Goal: Communication & Community: Connect with others

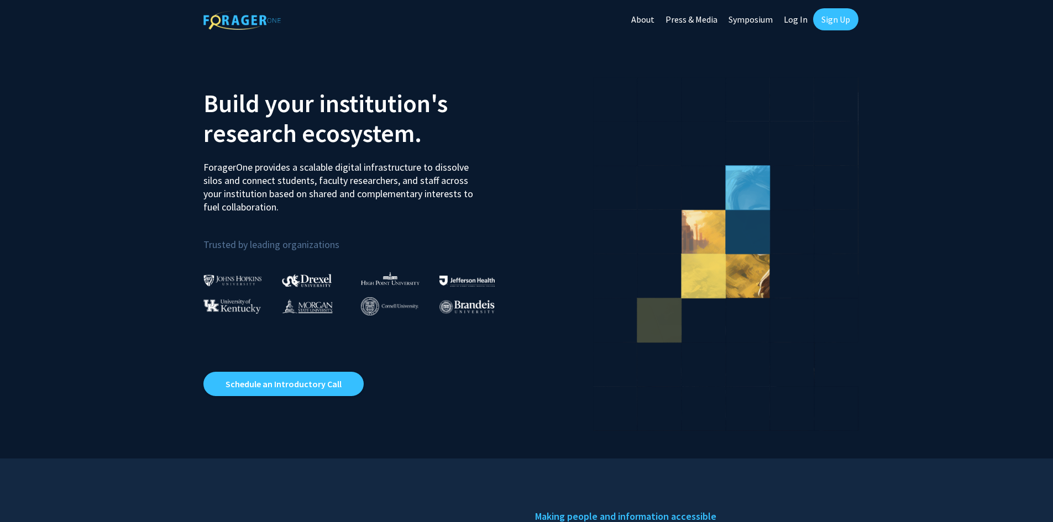
click at [797, 19] on link "Log In" at bounding box center [795, 19] width 35 height 39
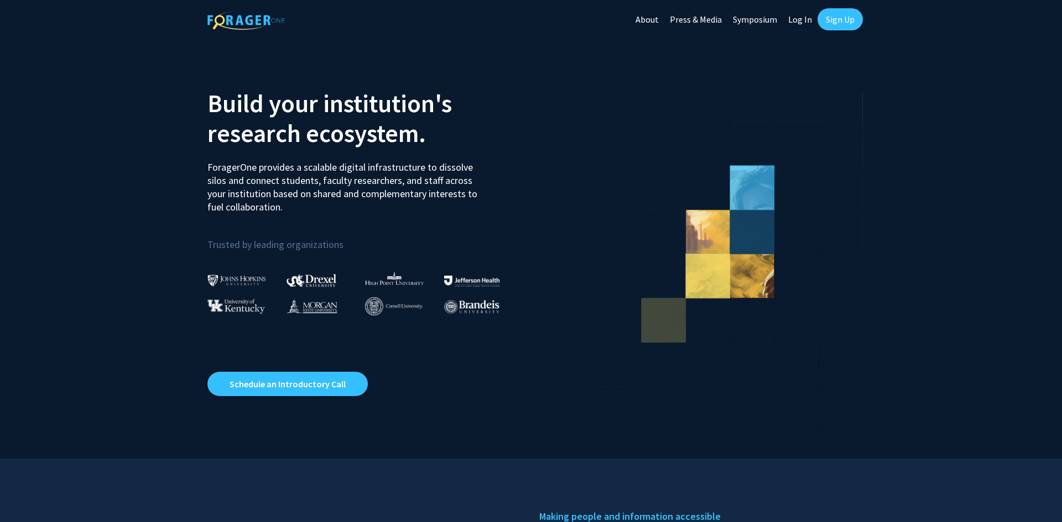
select select
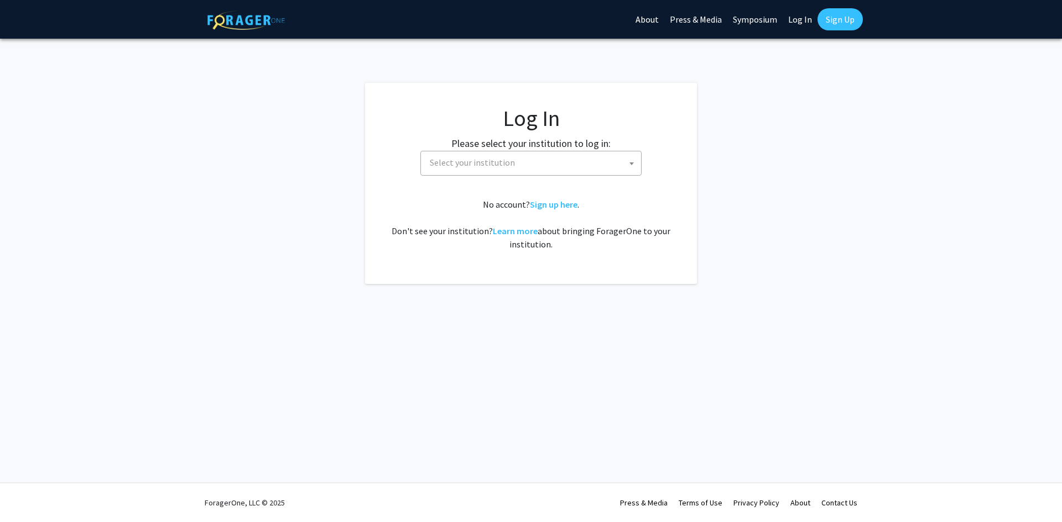
click at [527, 166] on span "Select your institution" at bounding box center [533, 162] width 216 height 23
type input "[PERSON_NAME]"
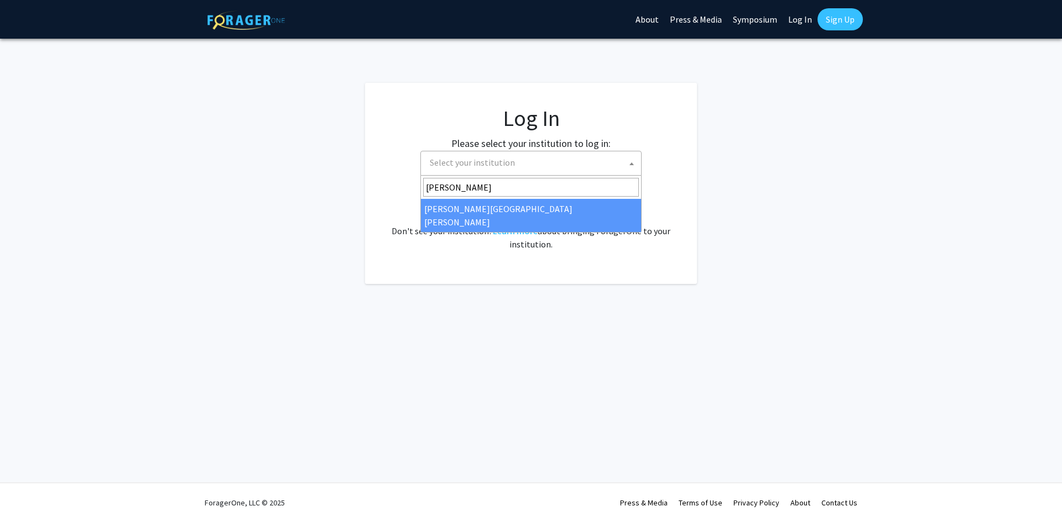
select select "1"
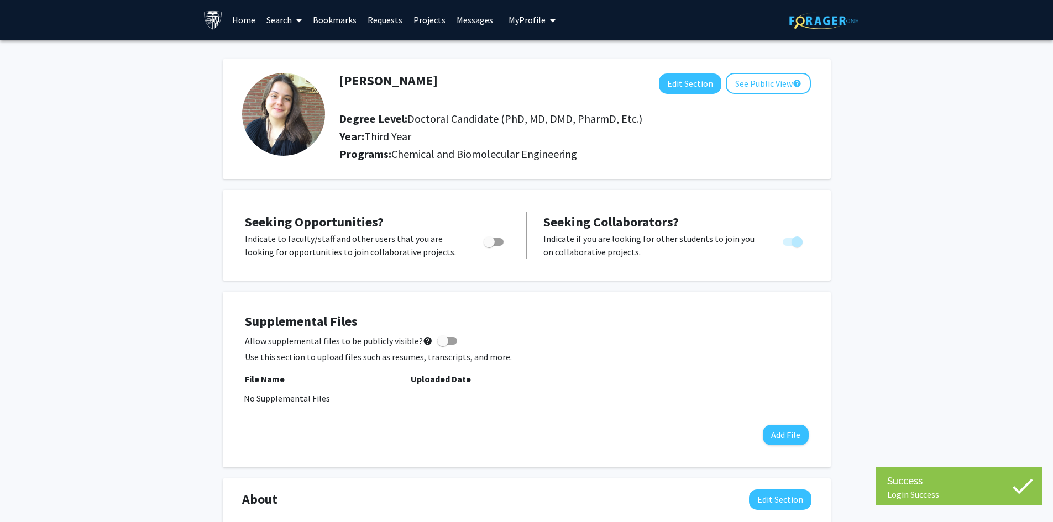
click at [478, 15] on link "Messages" at bounding box center [475, 20] width 48 height 39
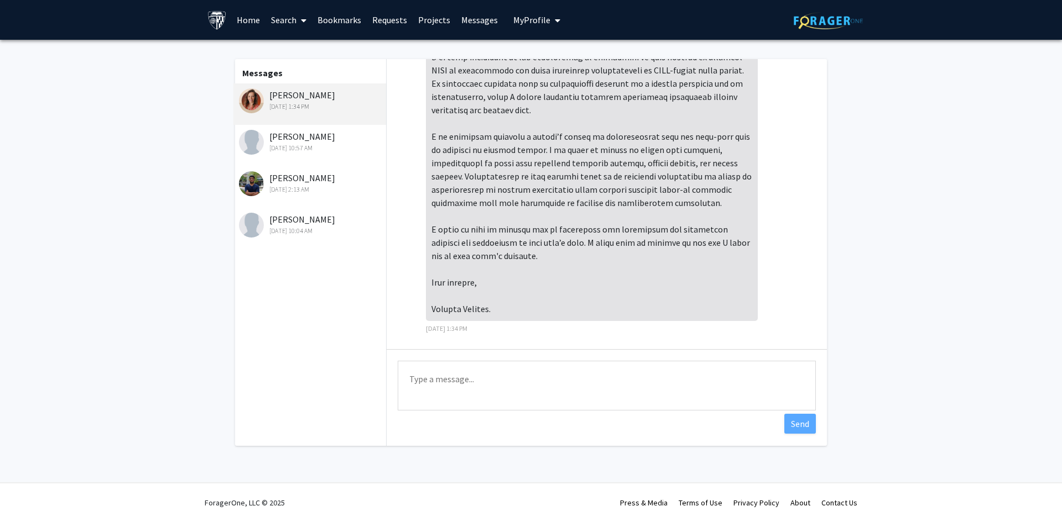
scroll to position [77, 0]
click at [505, 378] on textarea "Type a message" at bounding box center [607, 386] width 418 height 50
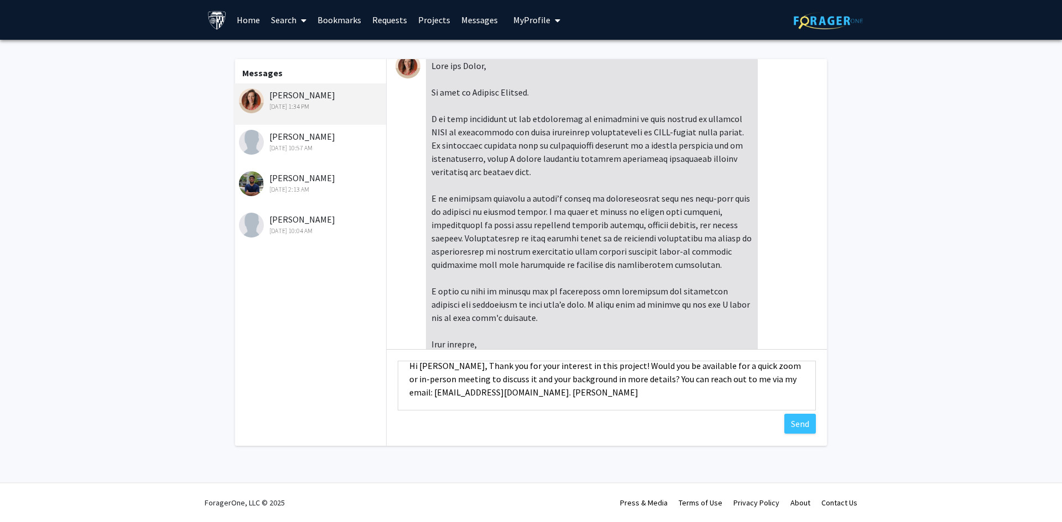
scroll to position [0, 0]
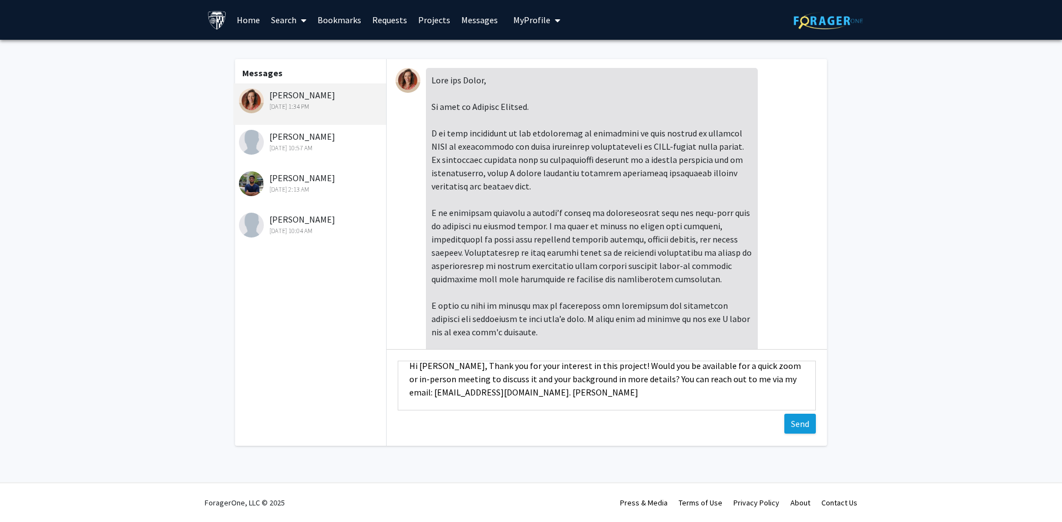
type textarea "Hi Candice, Thank you for your interest in this project! Would you be available…"
click at [798, 429] on button "Send" at bounding box center [800, 424] width 32 height 20
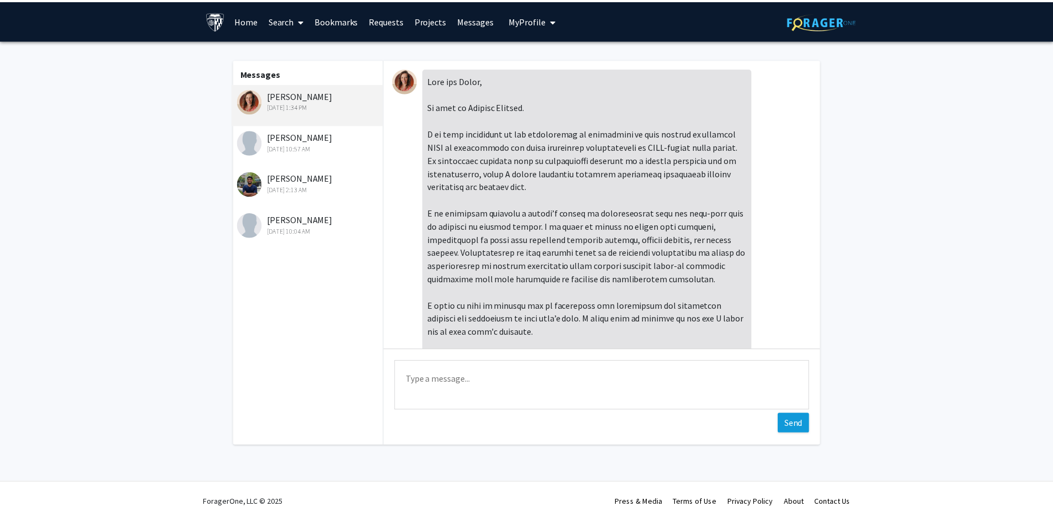
scroll to position [148, 0]
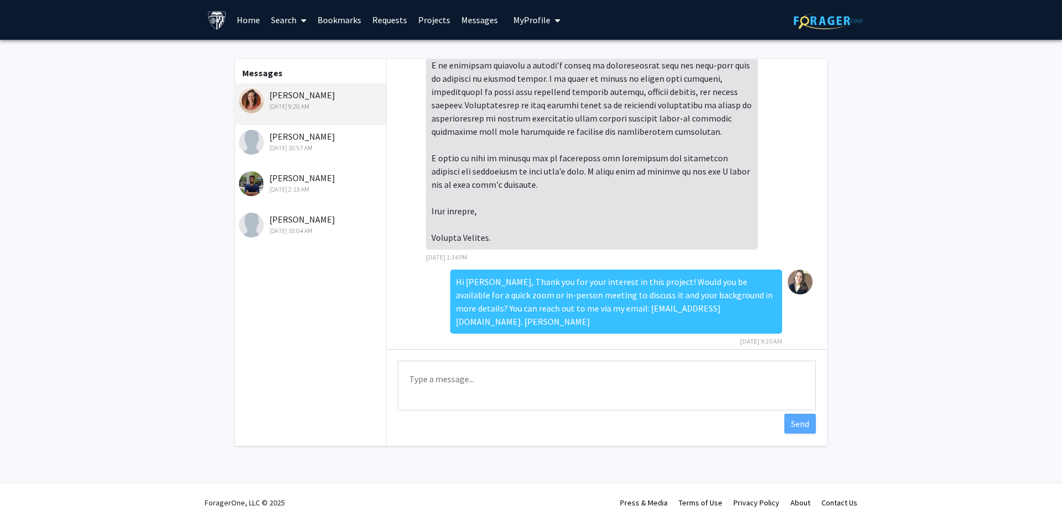
click at [243, 20] on link "Home" at bounding box center [248, 20] width 34 height 39
